Goal: Find specific page/section: Find specific page/section

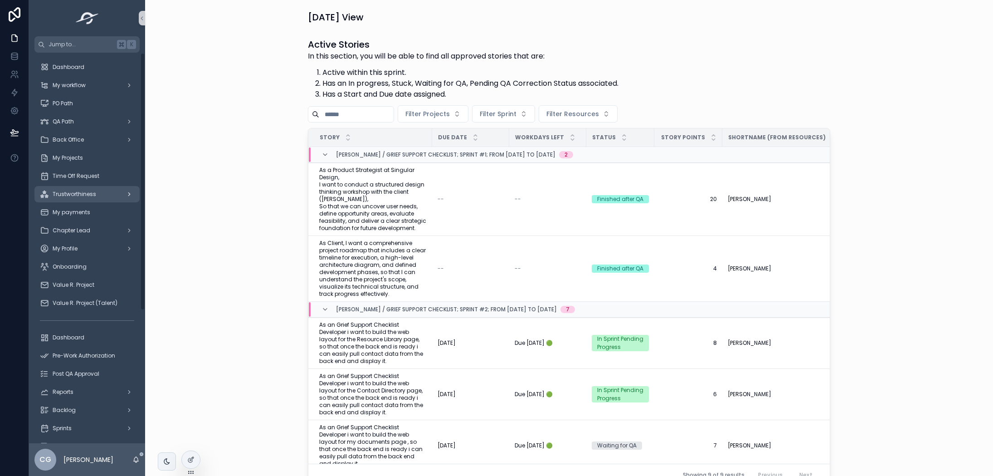
click at [87, 201] on div "Trustworthiness" at bounding box center [87, 194] width 94 height 15
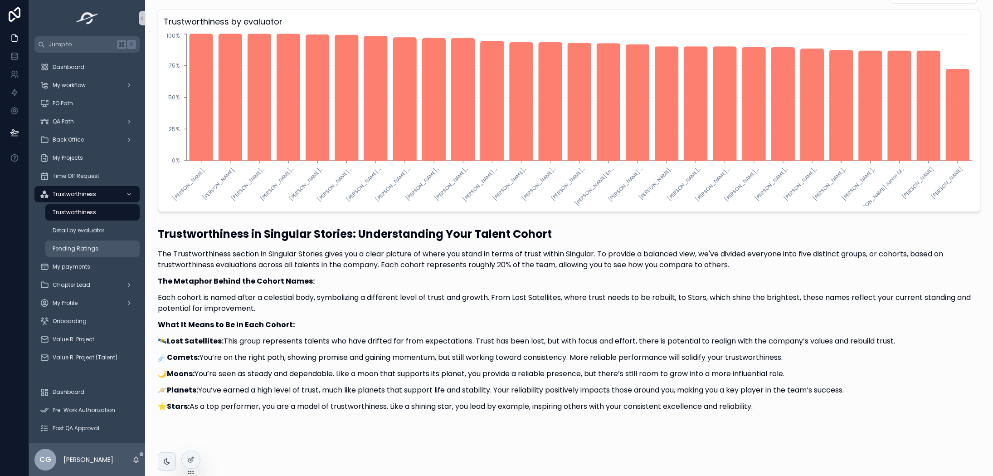
scroll to position [608, 0]
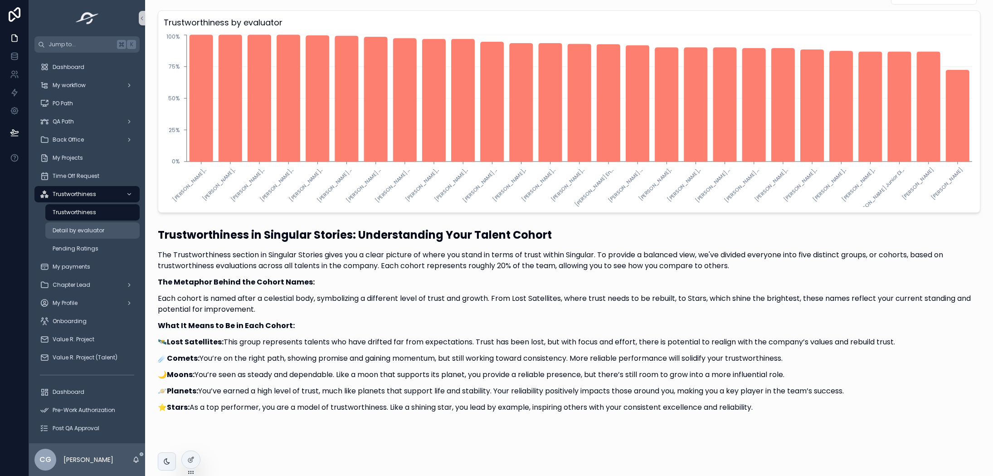
click at [88, 234] on div "Detail by evaluator" at bounding box center [92, 230] width 83 height 15
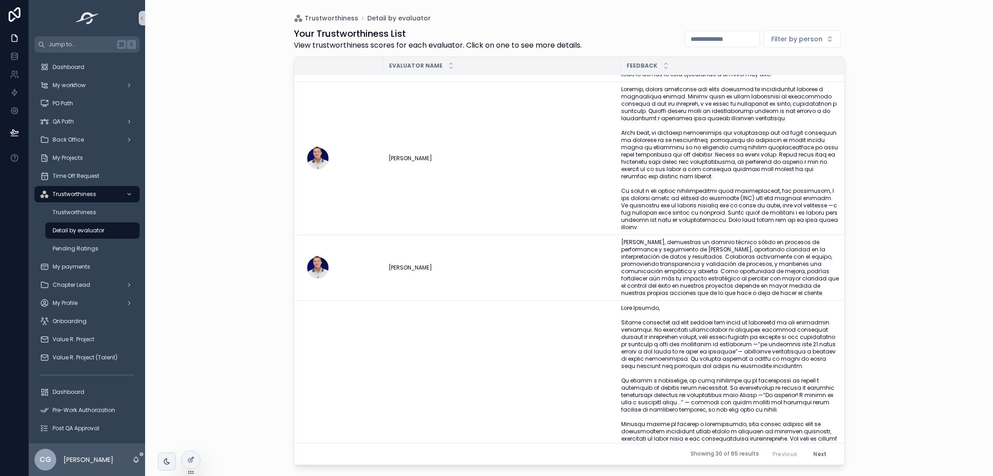
scroll to position [66, 0]
